Goal: Task Accomplishment & Management: Use online tool/utility

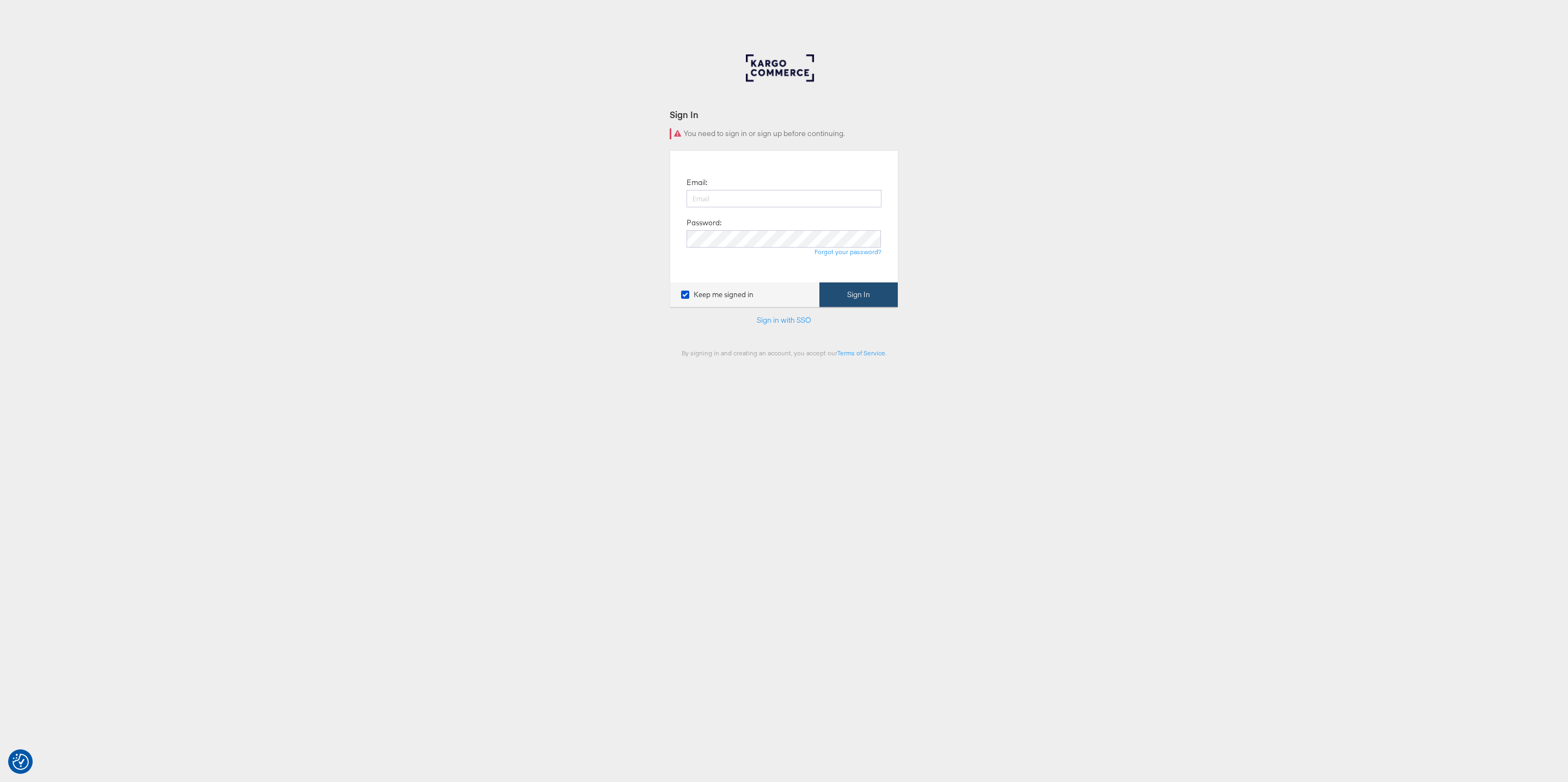
type input "[PERSON_NAME][EMAIL_ADDRESS][PERSON_NAME][DOMAIN_NAME]"
click at [854, 301] on button "Sign In" at bounding box center [858, 295] width 79 height 24
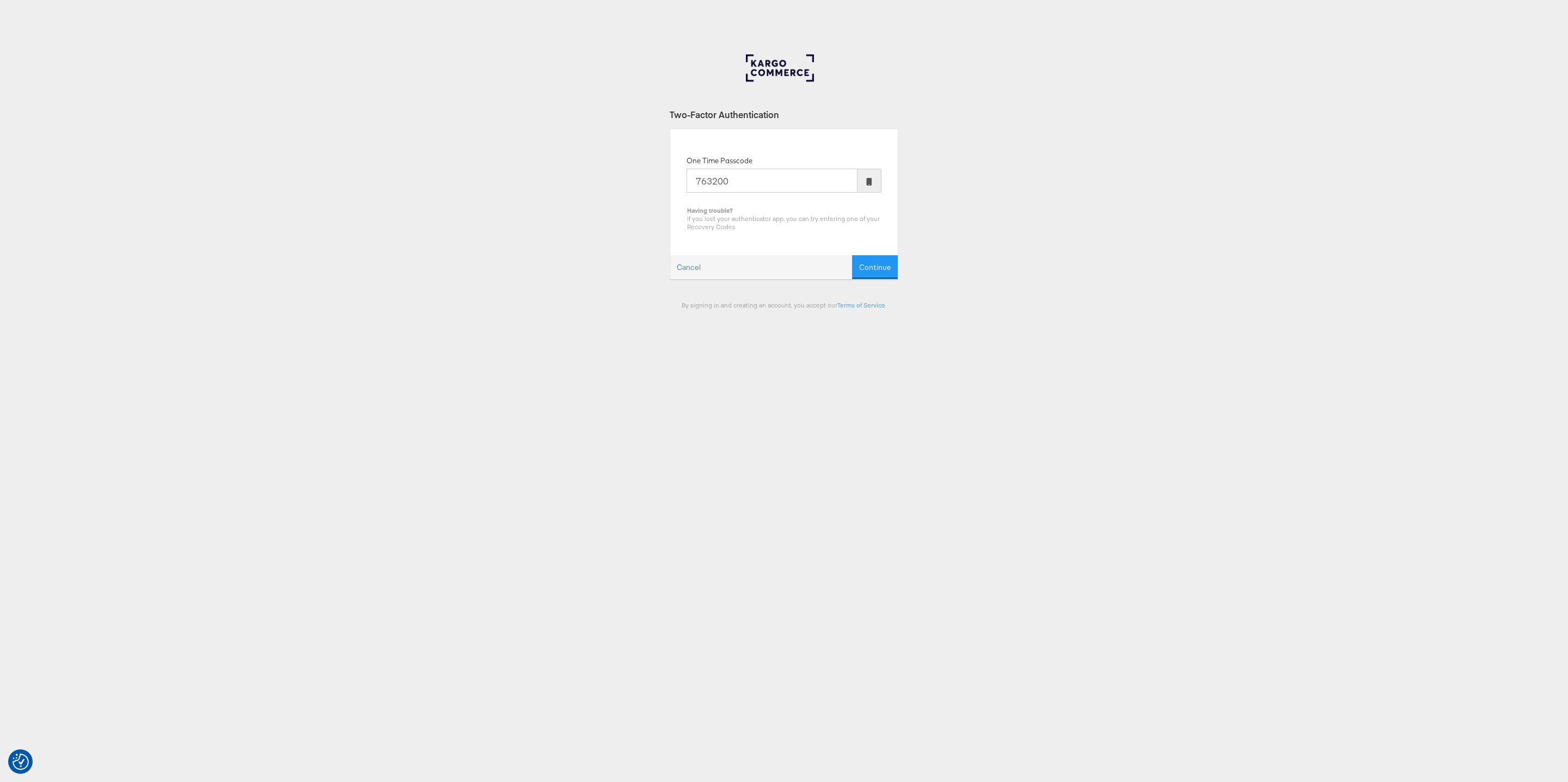
type input "763200"
click at [852, 255] on button "Continue" at bounding box center [875, 267] width 46 height 24
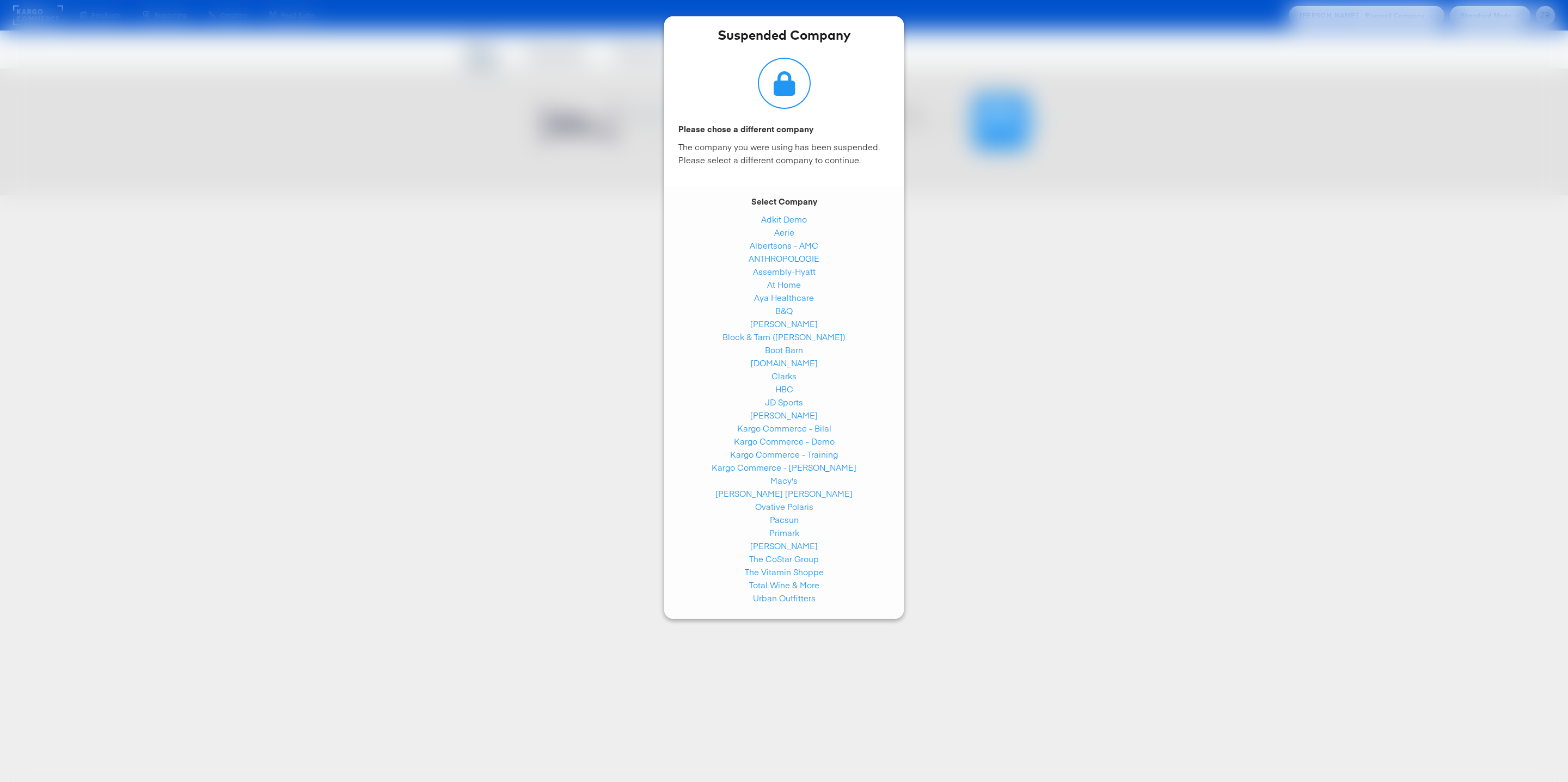
click at [1001, 302] on div "Suspended Company Please chose a different company The company you were using h…" at bounding box center [784, 391] width 1568 height 782
click at [217, 128] on div "Suspended Company Please chose a different company The company you were using h…" at bounding box center [784, 391] width 1568 height 782
click at [782, 217] on link "Adkit Demo" at bounding box center [783, 219] width 46 height 12
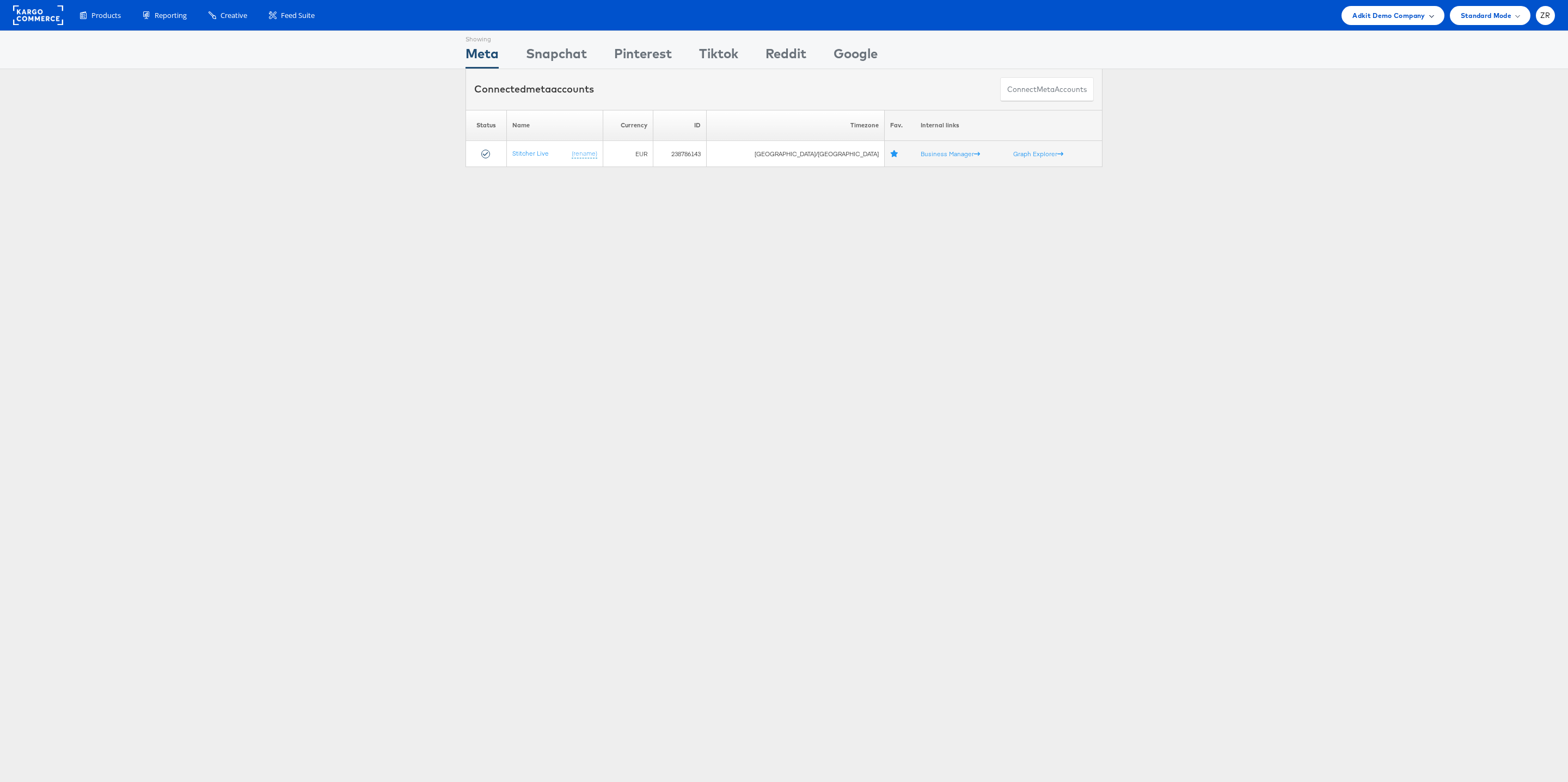
click at [1389, 17] on span "Adkit Demo Company" at bounding box center [1388, 15] width 72 height 12
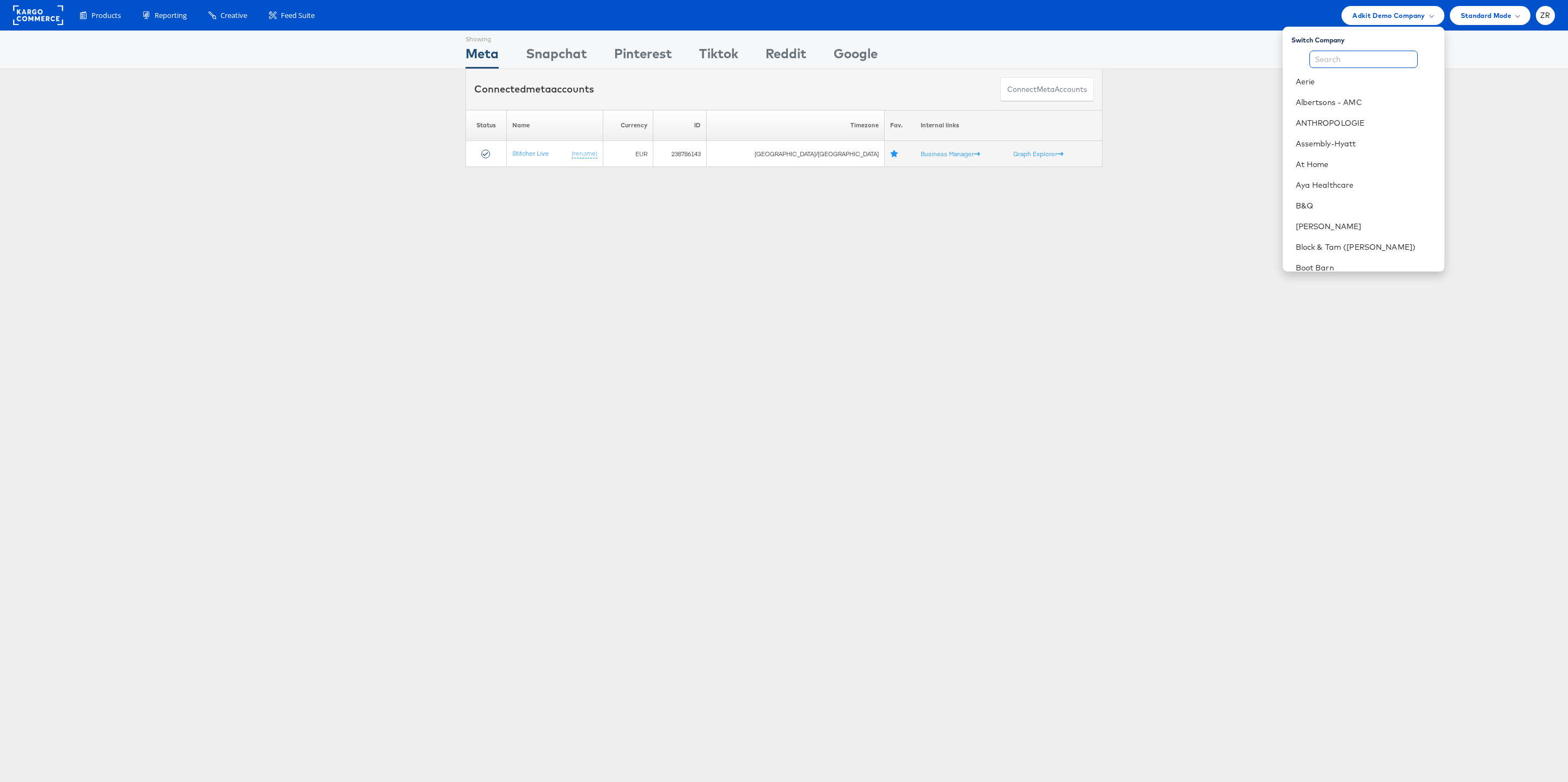
click at [1368, 61] on input "text" at bounding box center [1363, 59] width 108 height 18
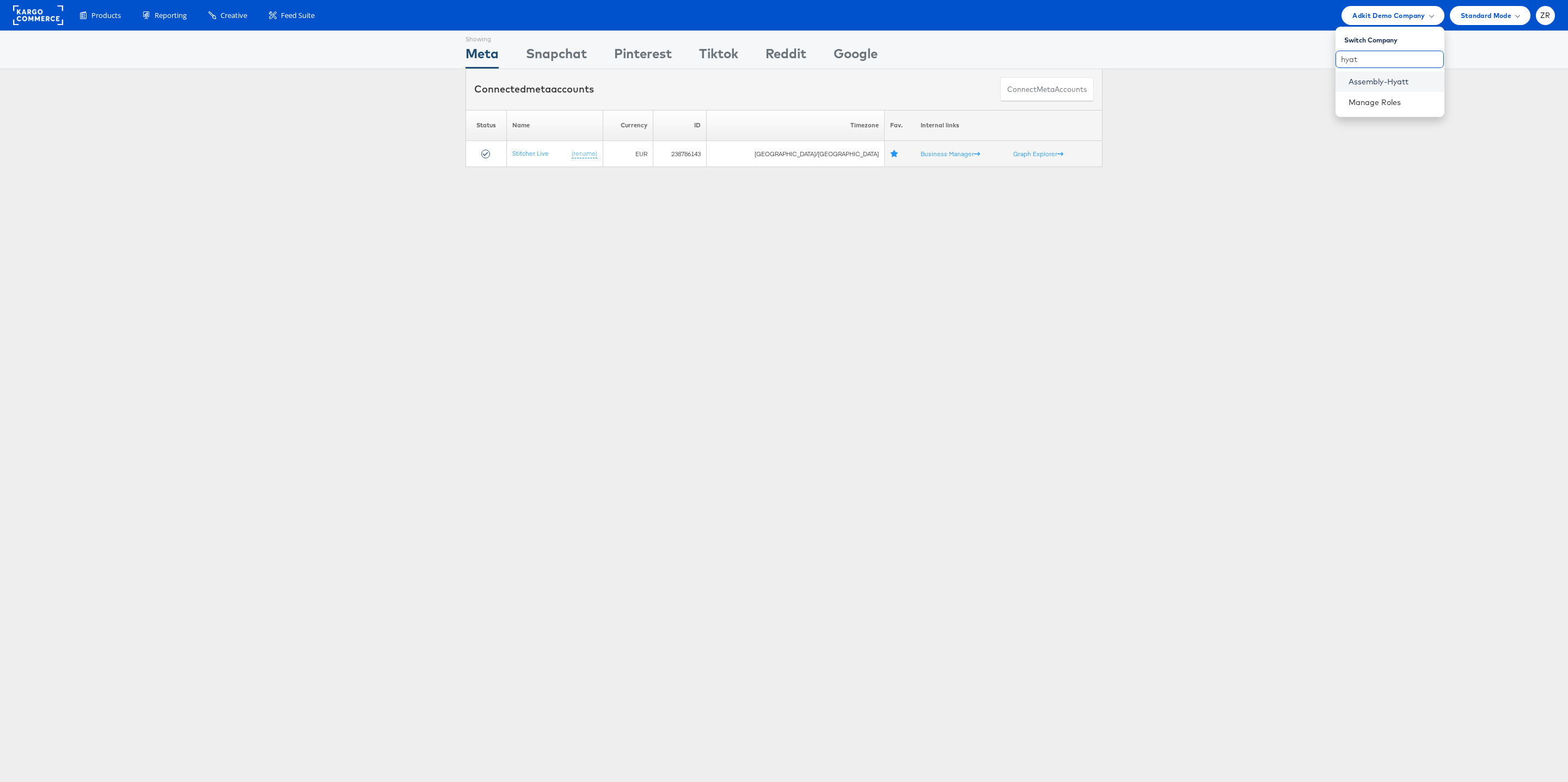
type input "hyat"
click at [1371, 83] on link "Assembly-Hyatt" at bounding box center [1392, 82] width 87 height 11
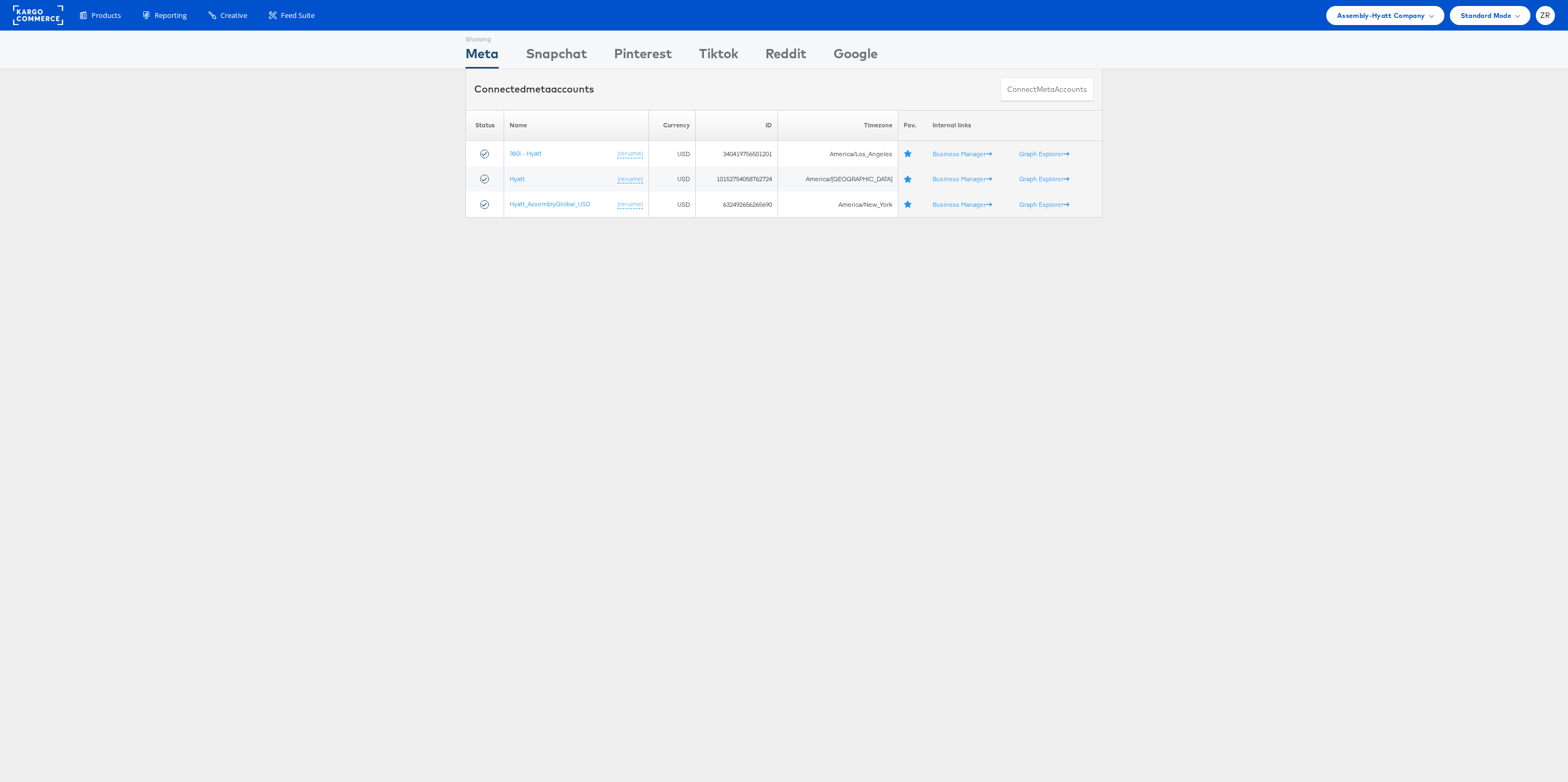
click at [602, 380] on div "Showing Meta Showing [GEOGRAPHIC_DATA] Showing Pinterest Showing Tiktok Showing…" at bounding box center [784, 302] width 1568 height 544
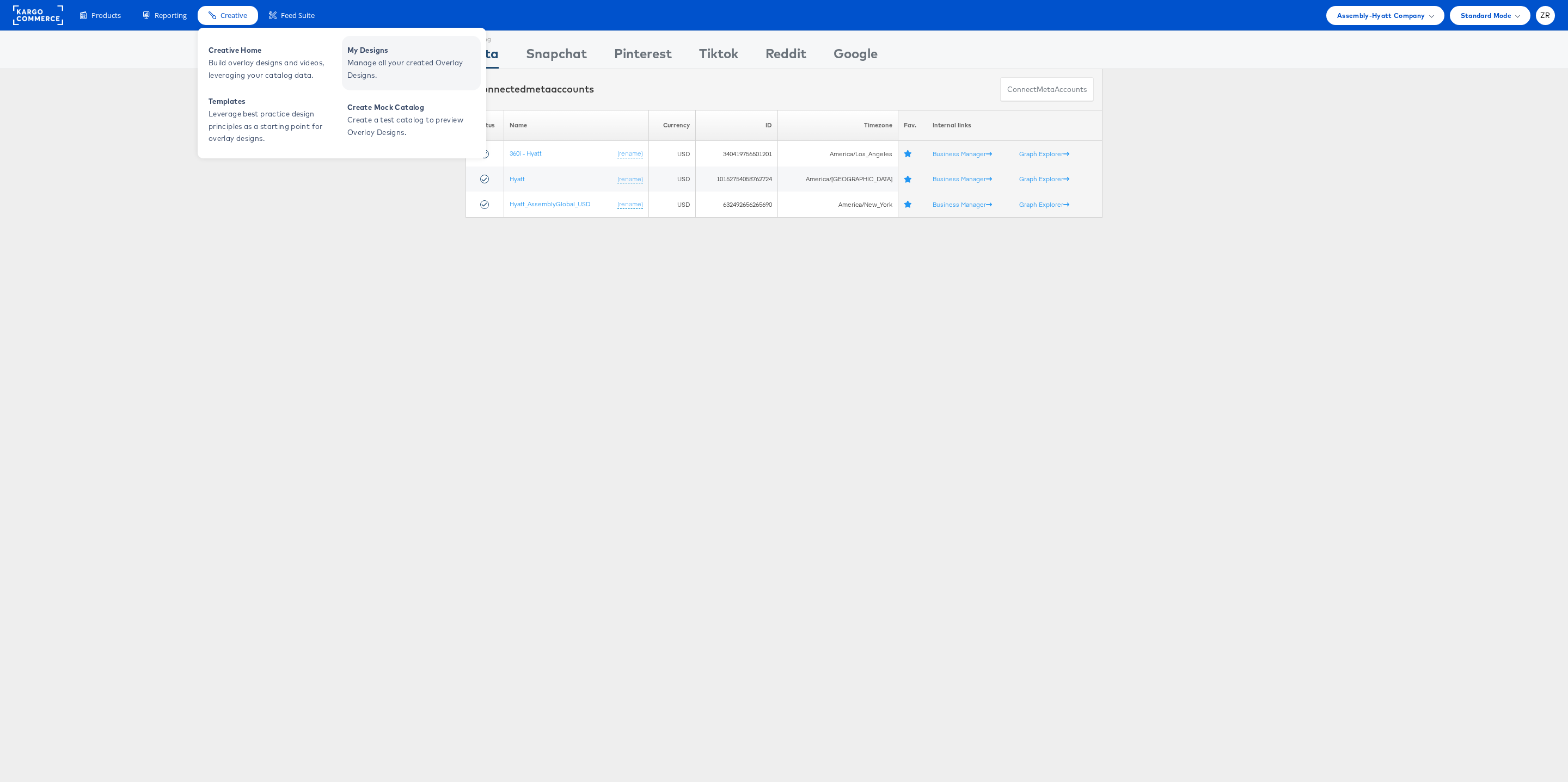
click at [394, 65] on span "Manage all your created Overlay Designs." at bounding box center [413, 69] width 131 height 25
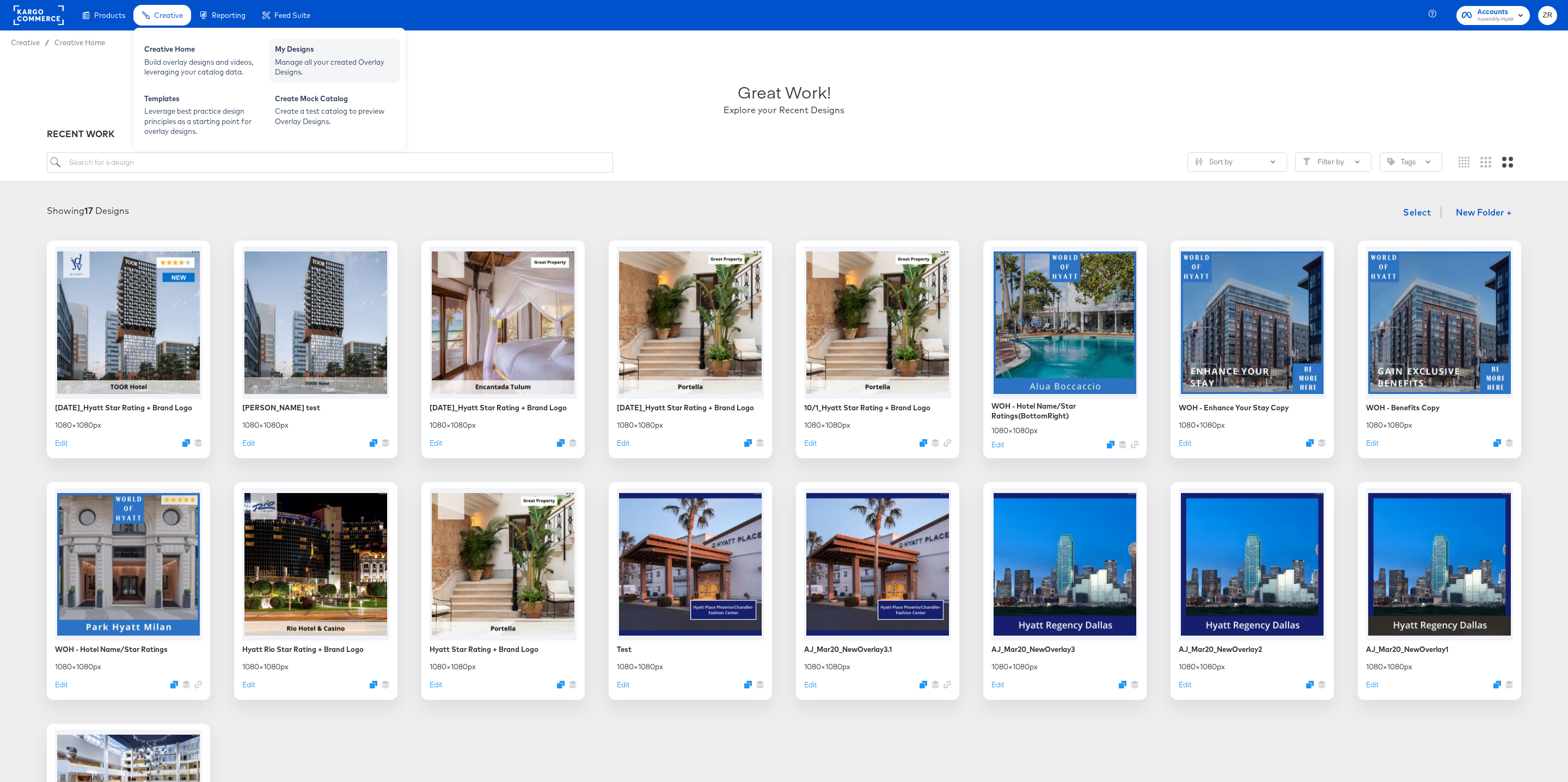
click at [289, 65] on div "Manage all your created Overlay Designs." at bounding box center [335, 67] width 120 height 20
click at [169, 63] on div "Build overlay designs and videos, leveraging your catalog data." at bounding box center [204, 67] width 120 height 20
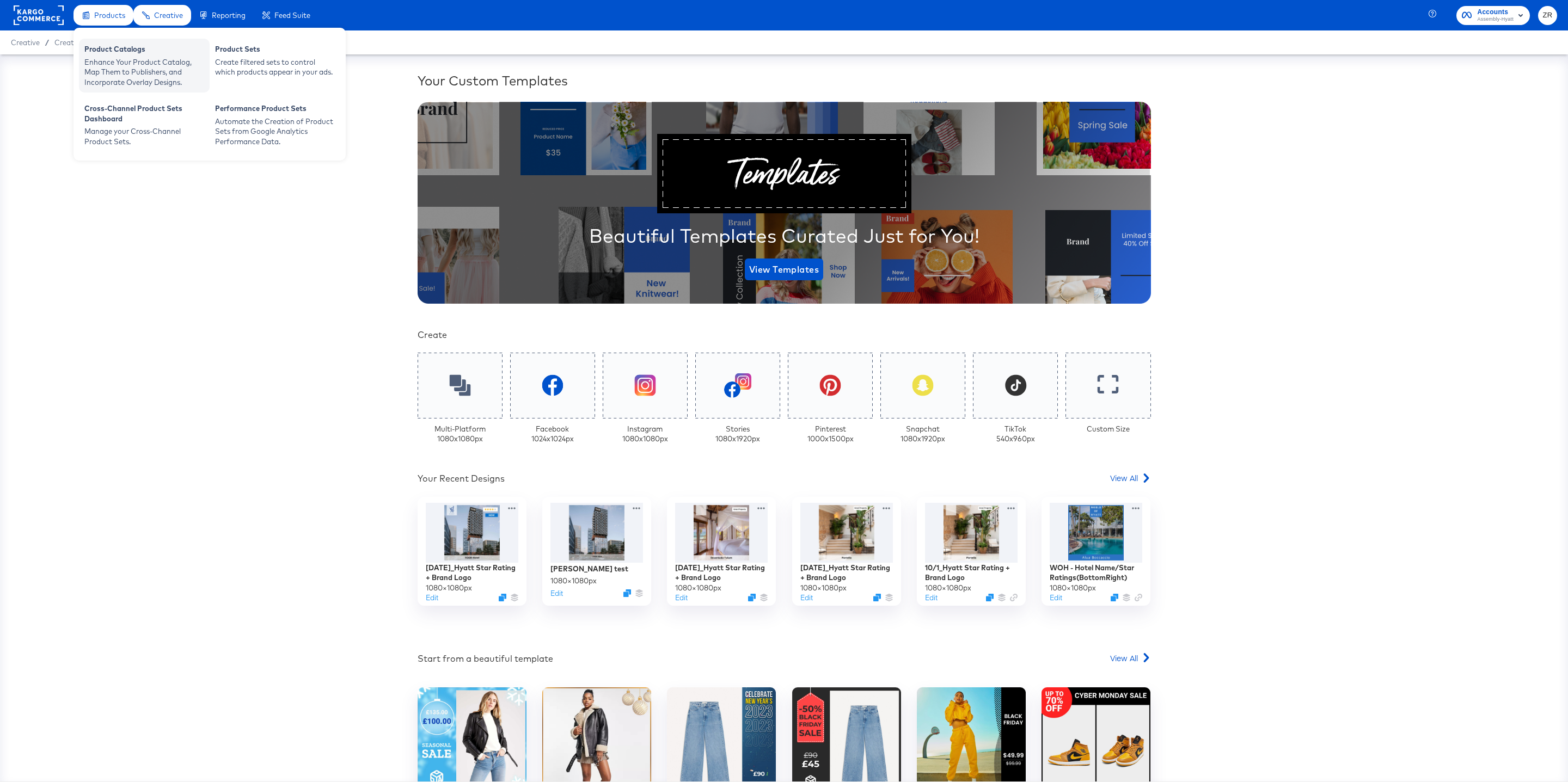
click at [123, 60] on div "Enhance Your Product Catalog, Map Them to Publishers, and Incorporate Overlay D…" at bounding box center [144, 72] width 120 height 30
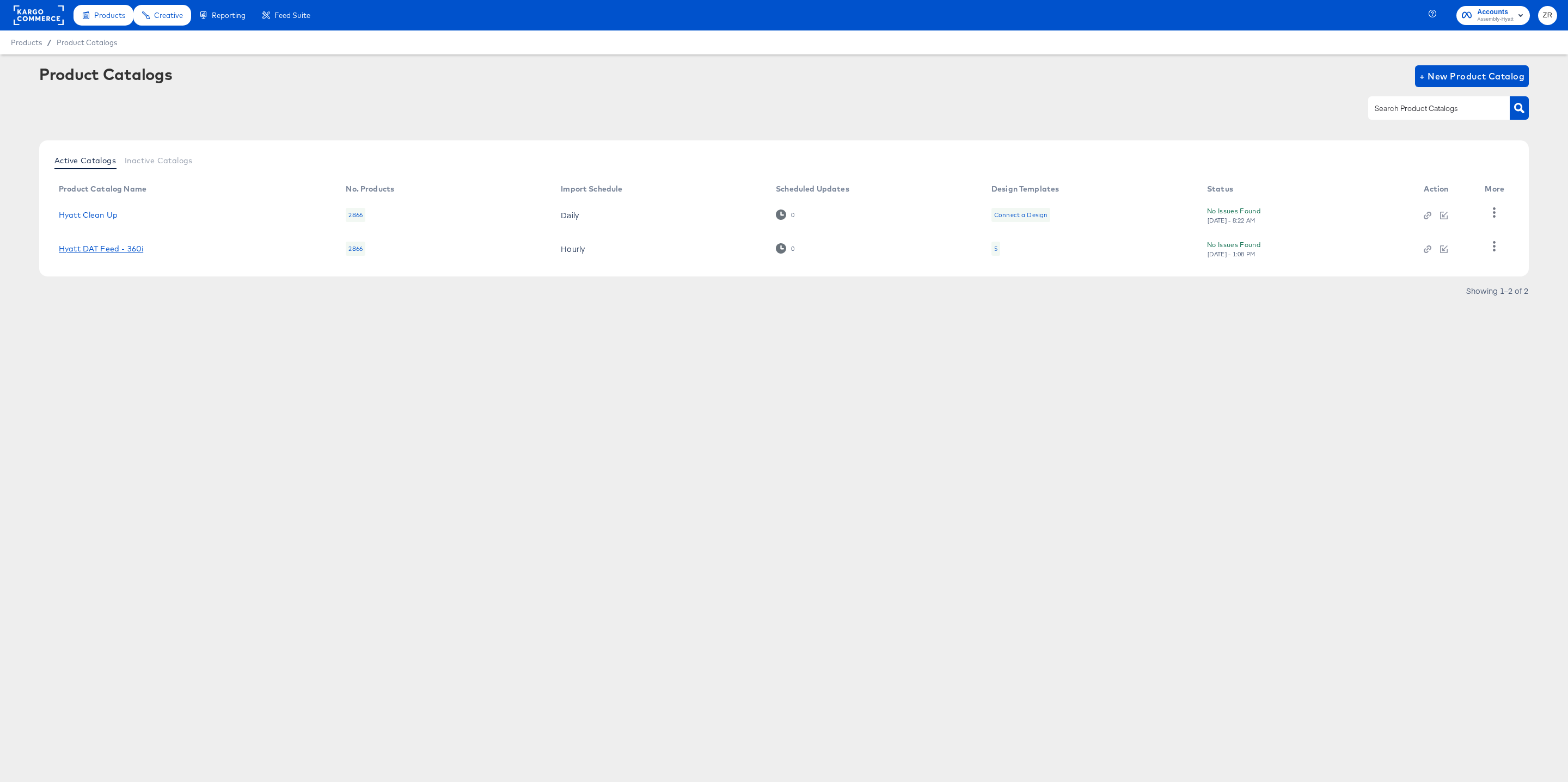
click at [119, 246] on link "Hyatt DAT Feed - 360i" at bounding box center [101, 249] width 85 height 9
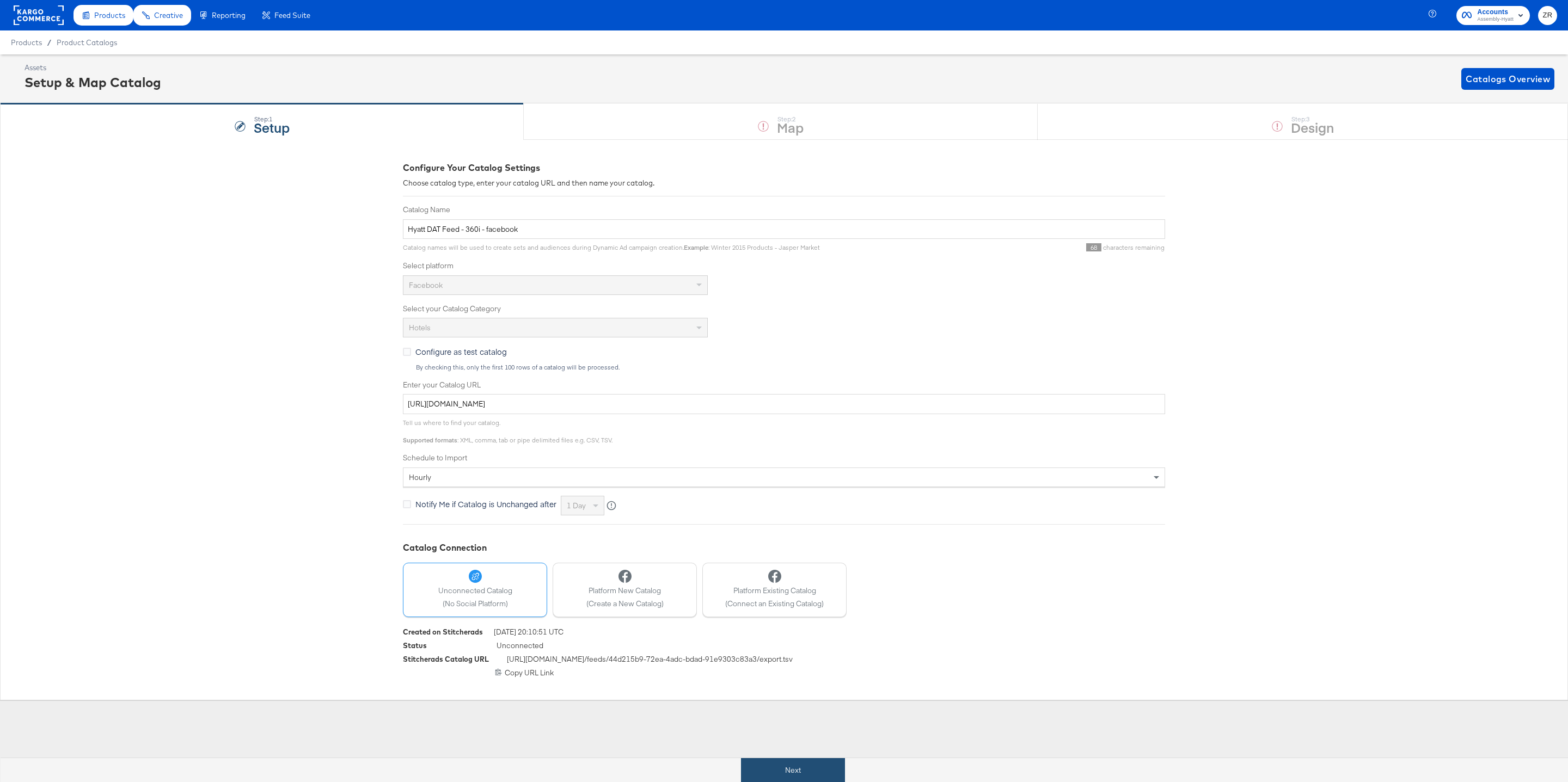
click at [779, 766] on button "Next" at bounding box center [793, 770] width 104 height 24
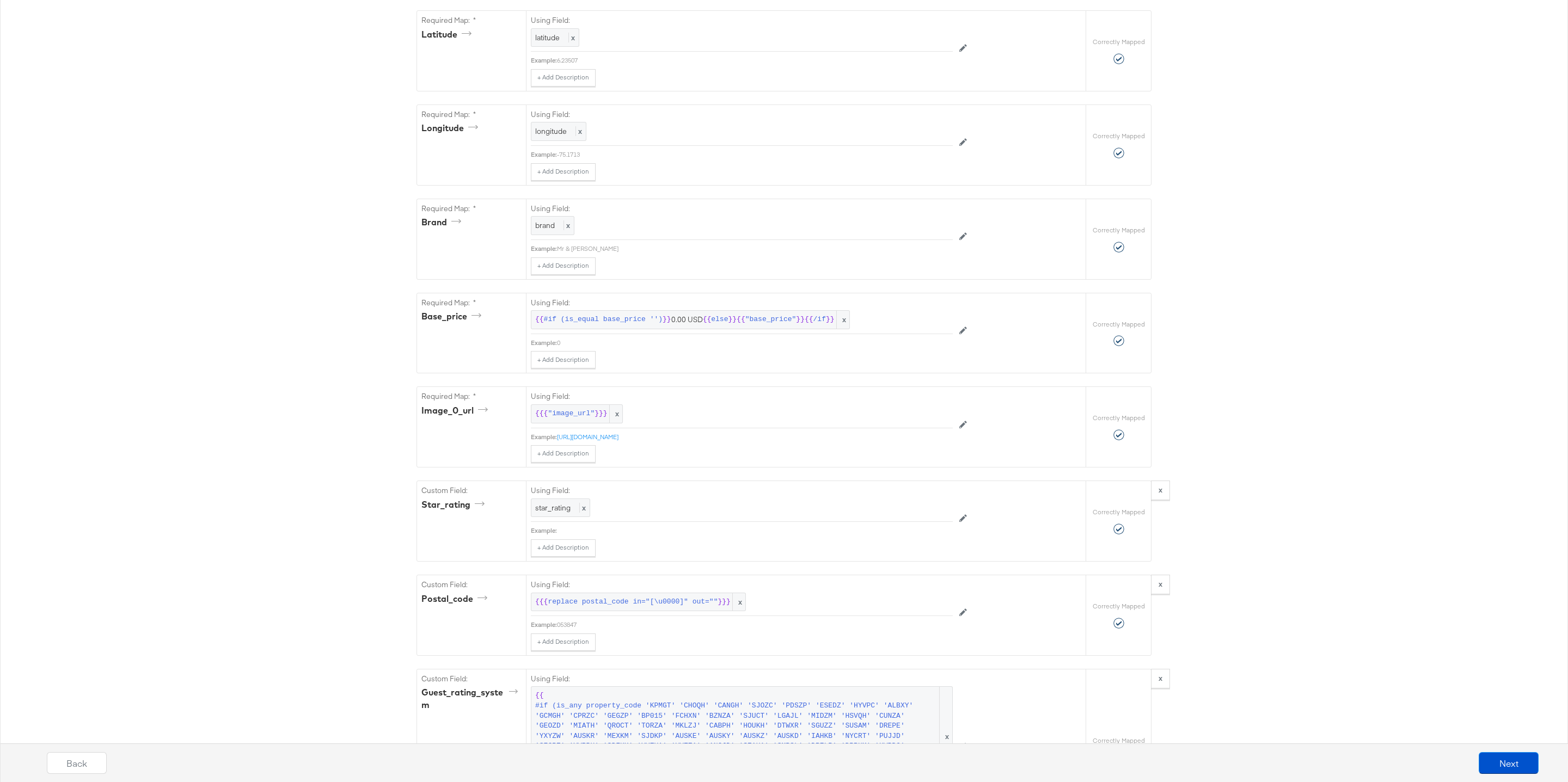
scroll to position [3162, 0]
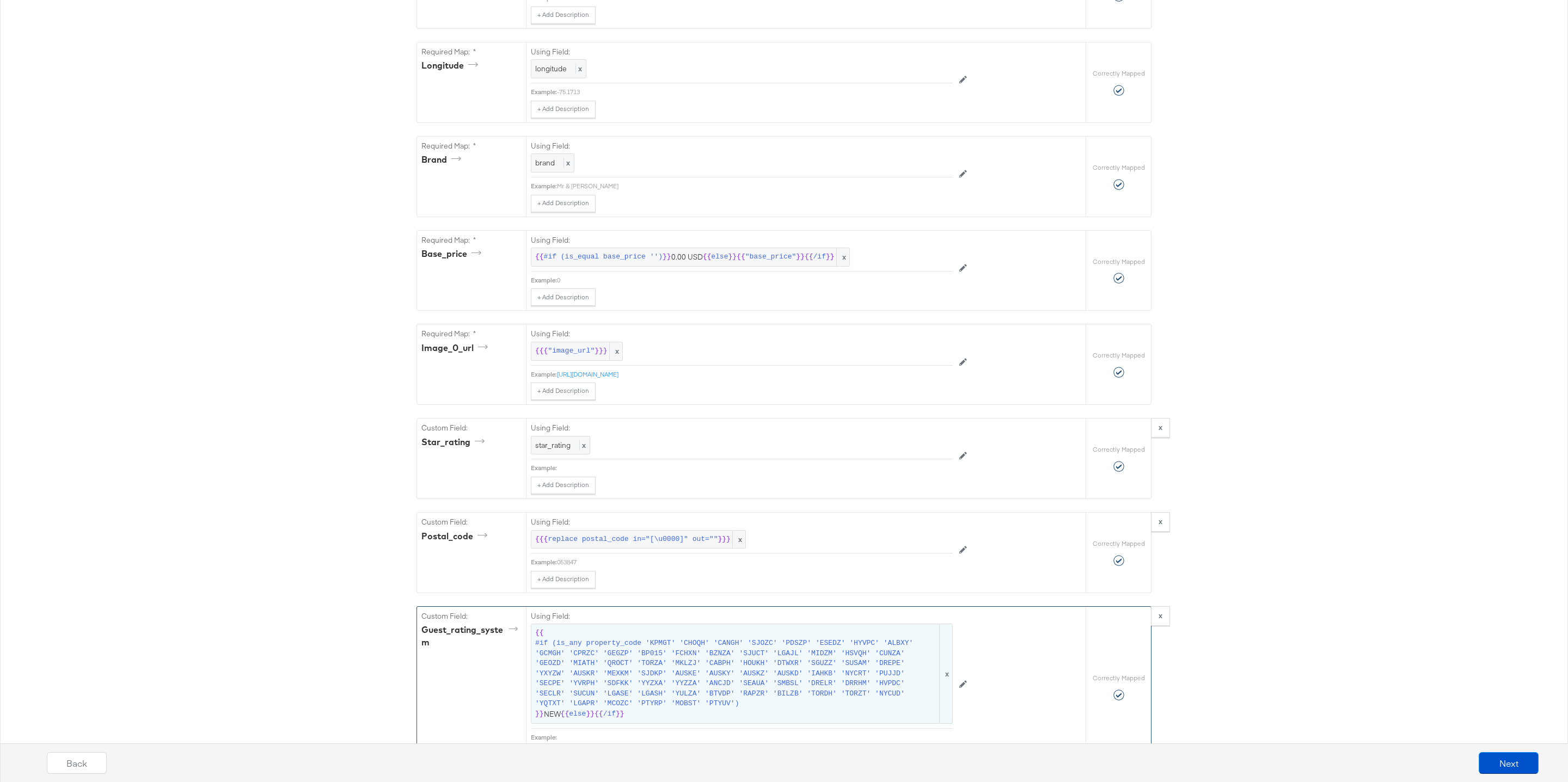
click at [553, 638] on span "#if (is_any property_code 'KPMGT' 'CHOQH' 'CANGH' 'SJOZC' 'PDSZP' 'ESEDZ' 'HYVP…" at bounding box center [736, 674] width 402 height 71
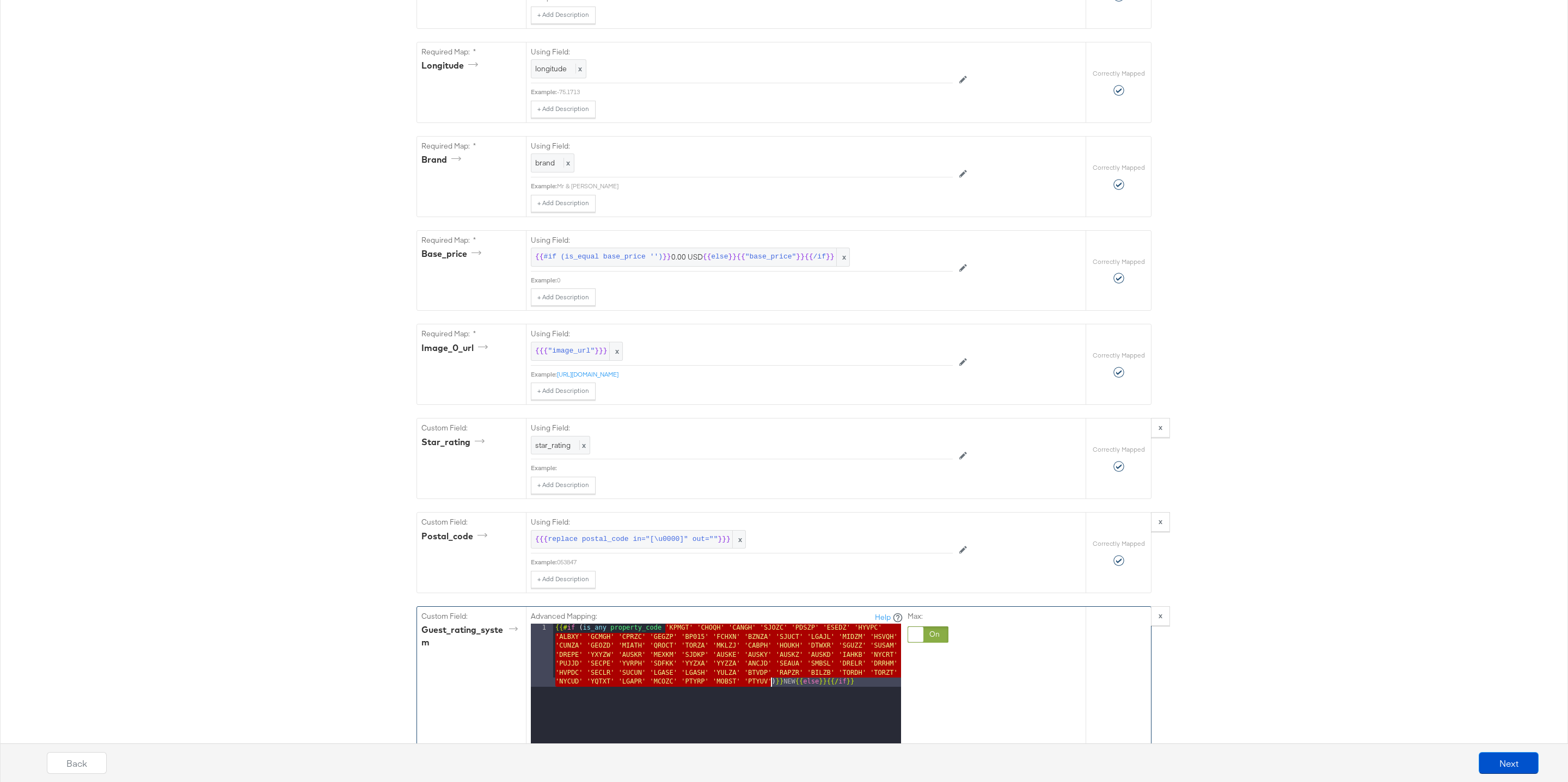
drag, startPoint x: 665, startPoint y: 480, endPoint x: 770, endPoint y: 535, distance: 118.5
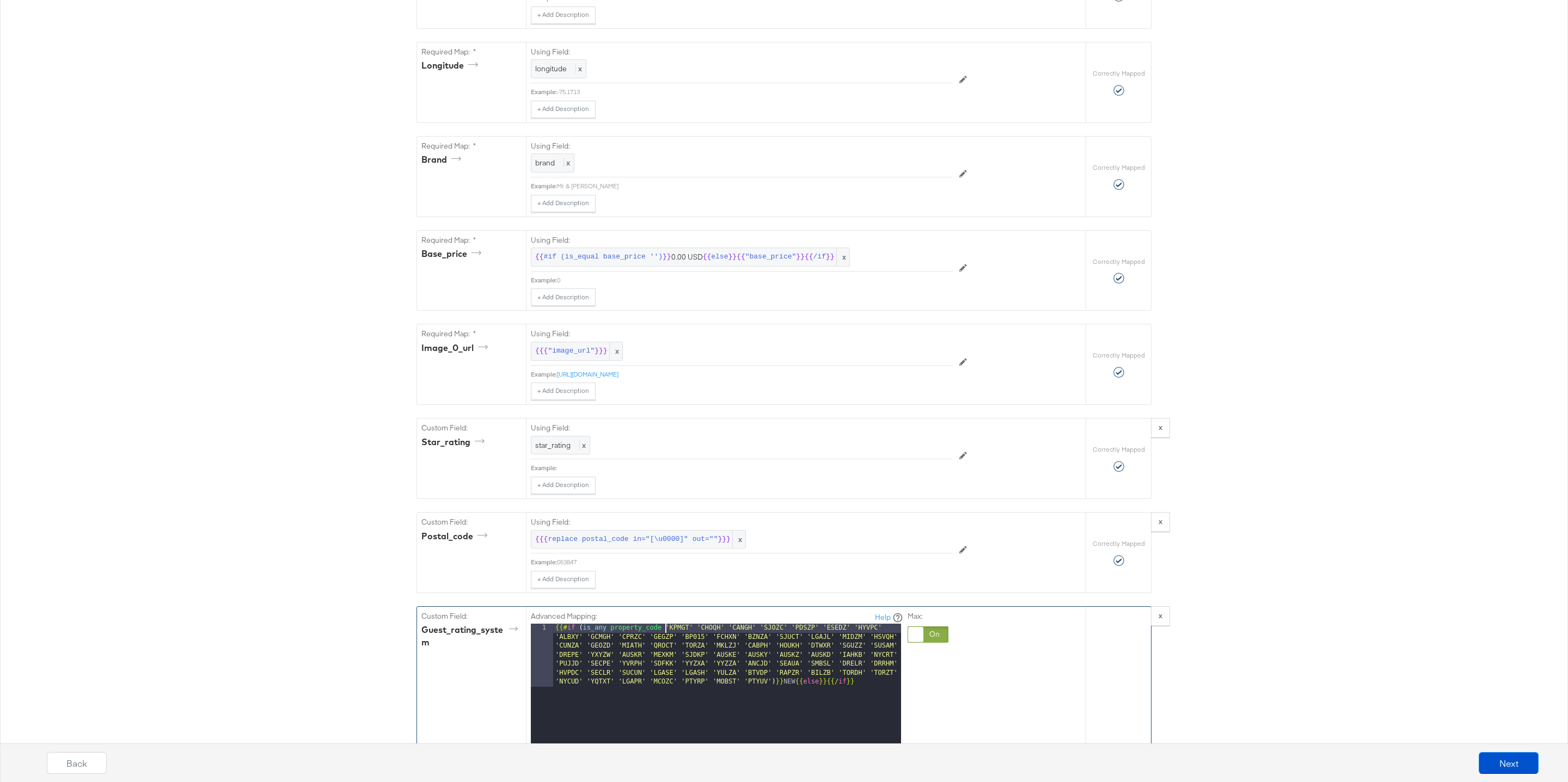
click at [666, 611] on div "Advanced Mapping: Help" at bounding box center [717, 617] width 373 height 13
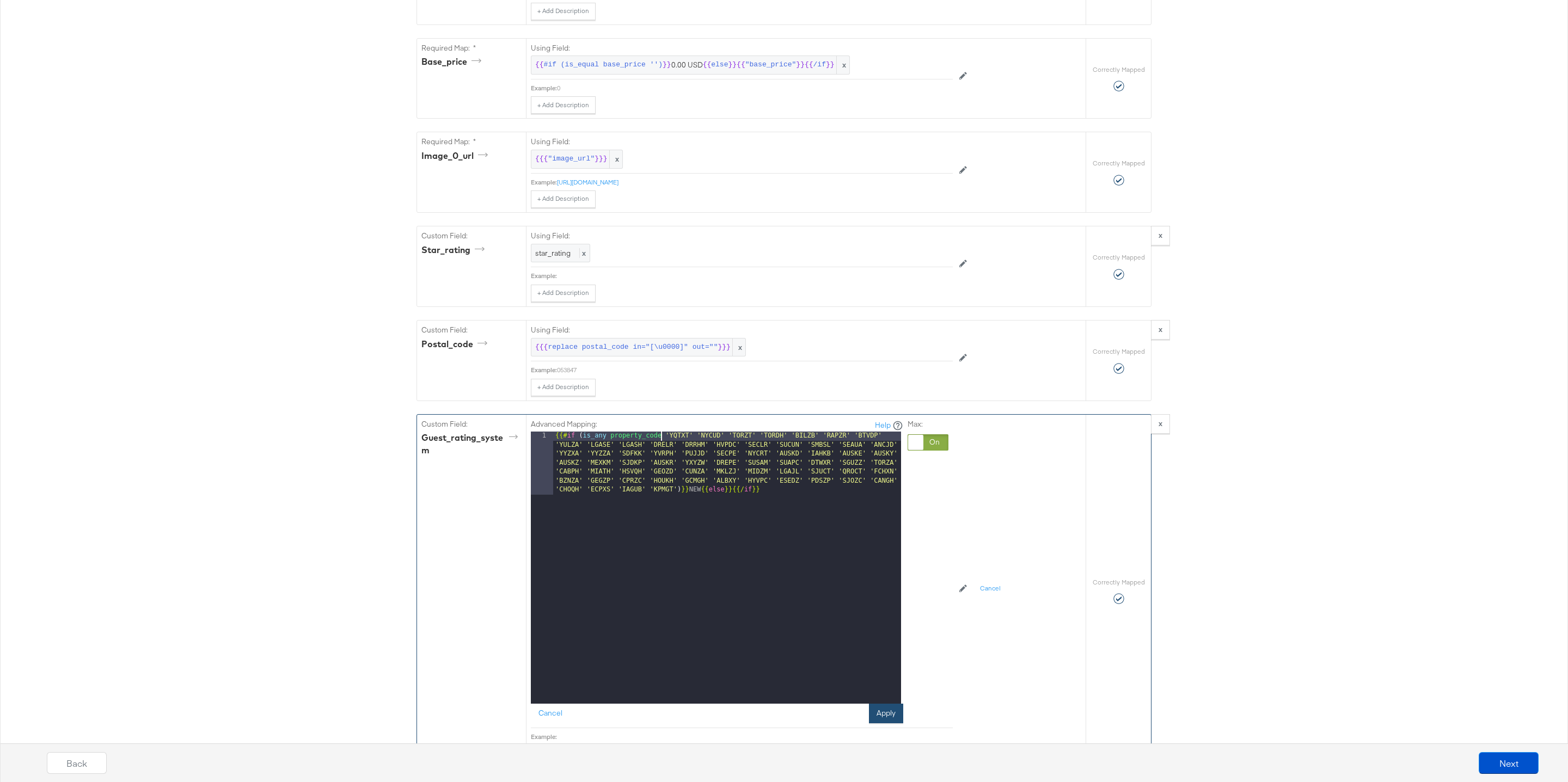
click at [890, 704] on button "Apply" at bounding box center [886, 714] width 34 height 19
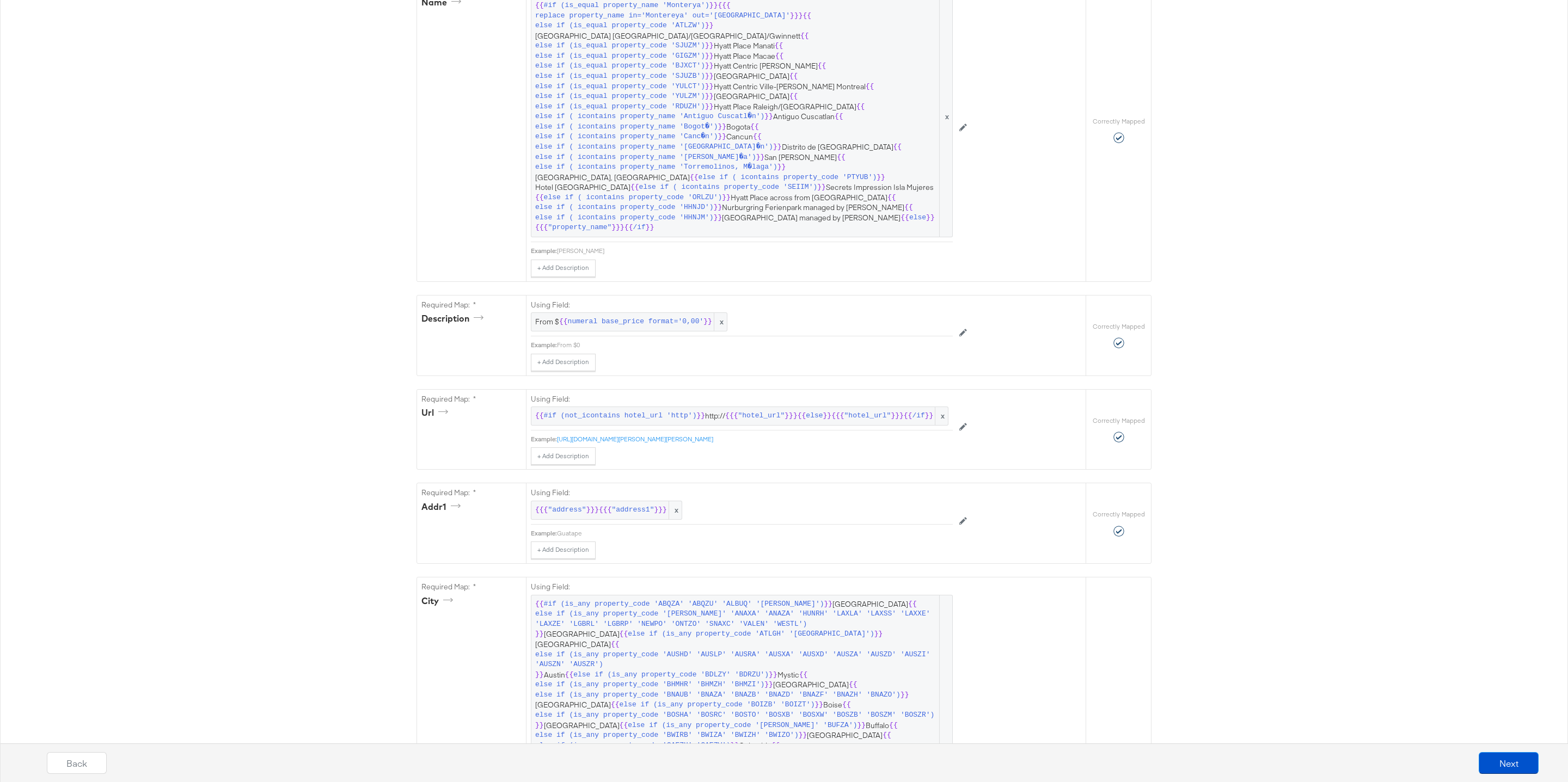
scroll to position [0, 0]
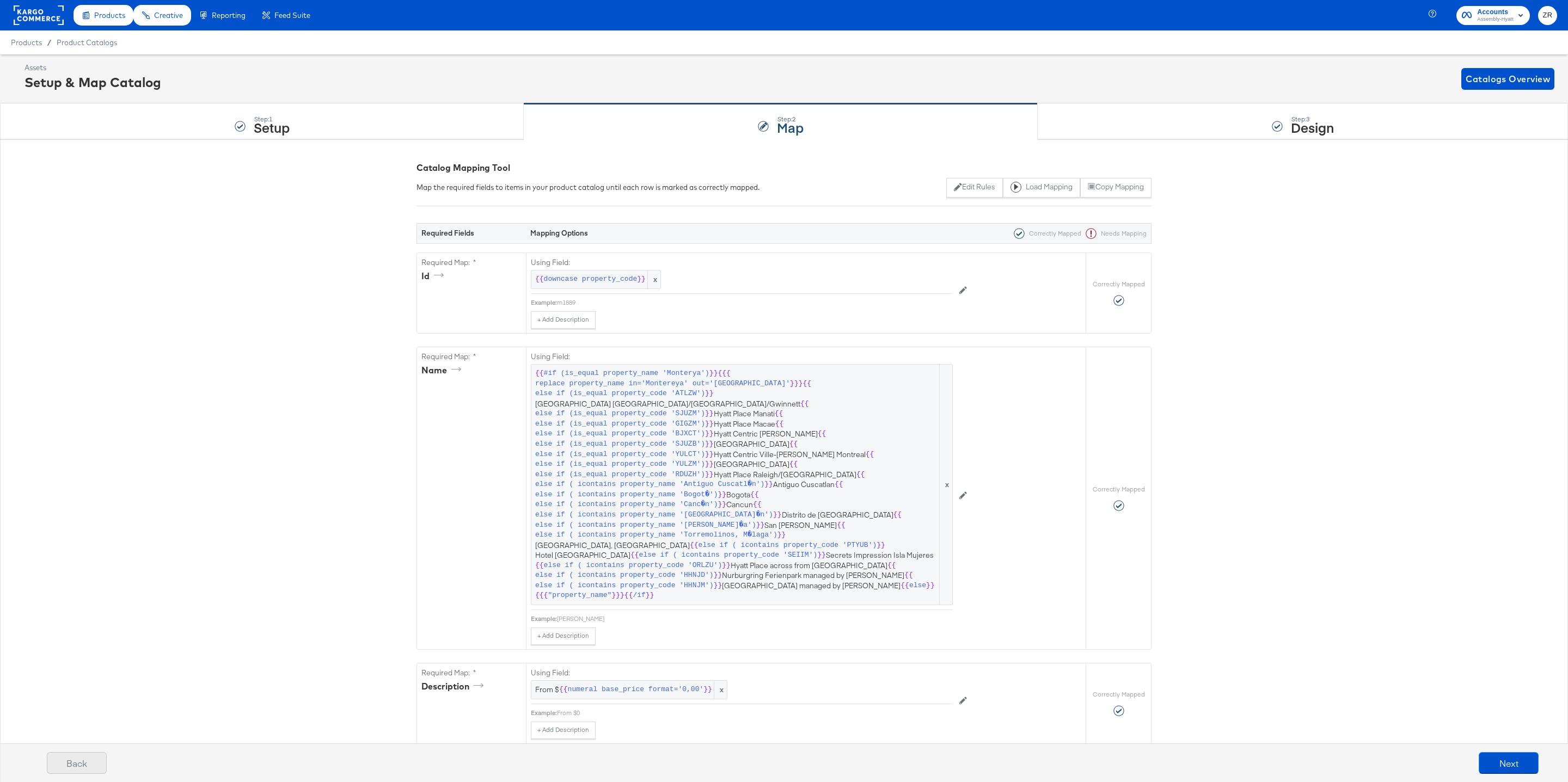
click at [69, 768] on button "Back" at bounding box center [77, 763] width 60 height 22
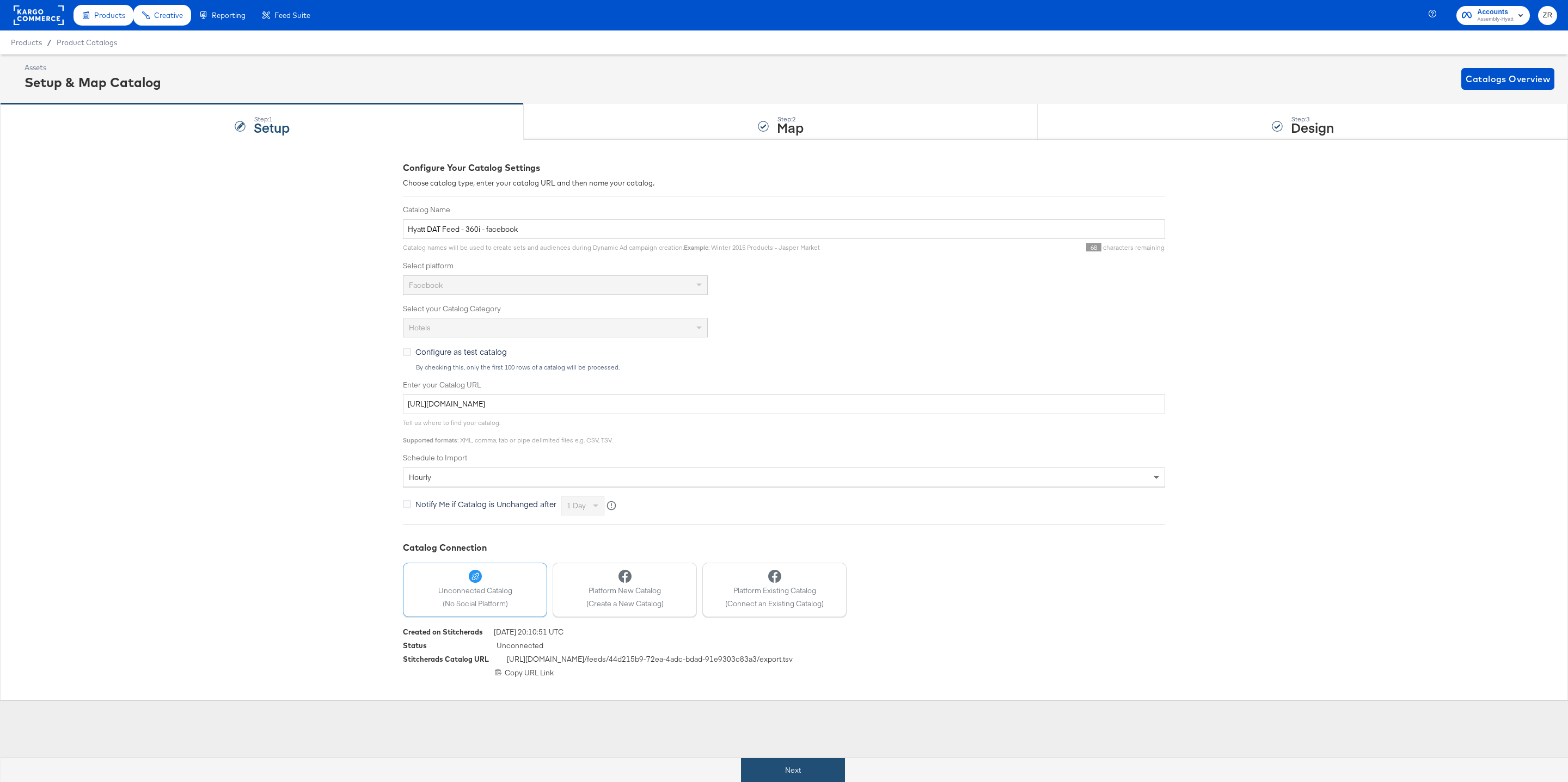
click at [784, 765] on button "Next" at bounding box center [793, 770] width 104 height 24
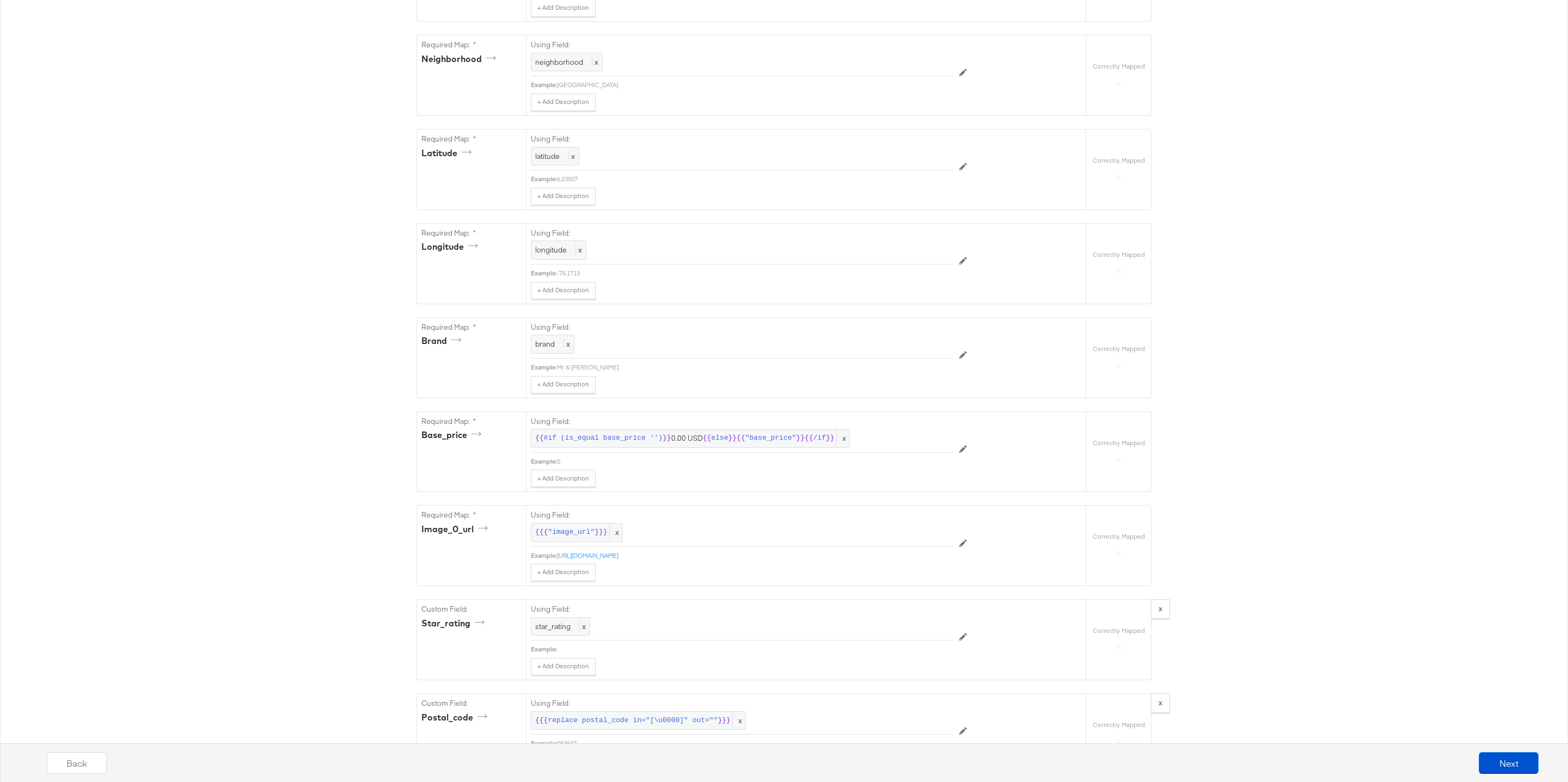
scroll to position [3162, 0]
